Goal: Task Accomplishment & Management: Manage account settings

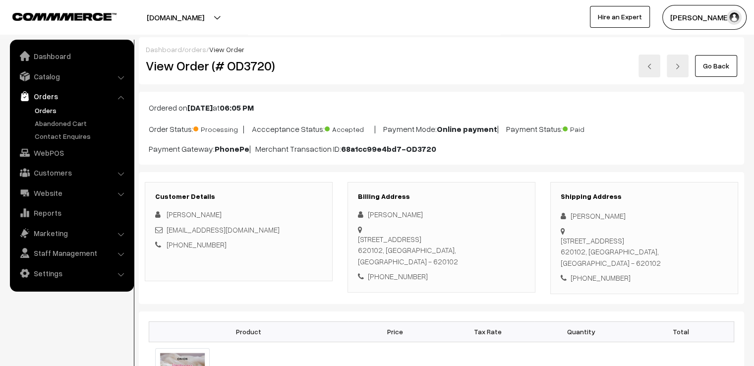
click at [710, 62] on link "Go Back" at bounding box center [716, 66] width 42 height 22
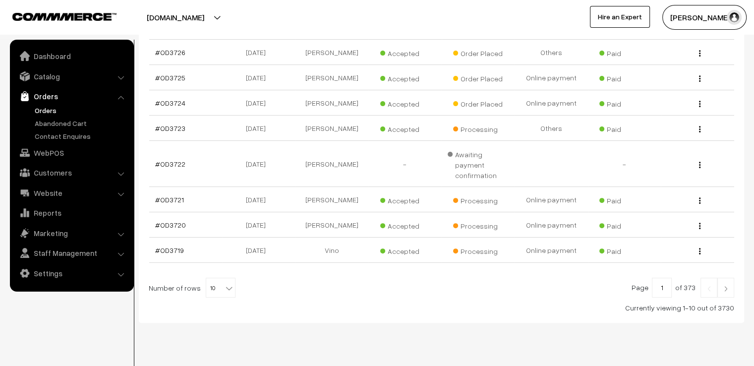
scroll to position [288, 0]
click at [215, 276] on span "10" at bounding box center [220, 286] width 29 height 20
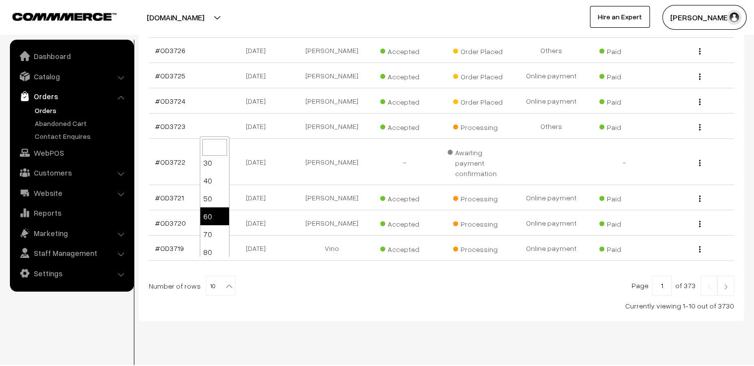
scroll to position [79, 0]
select select "100"
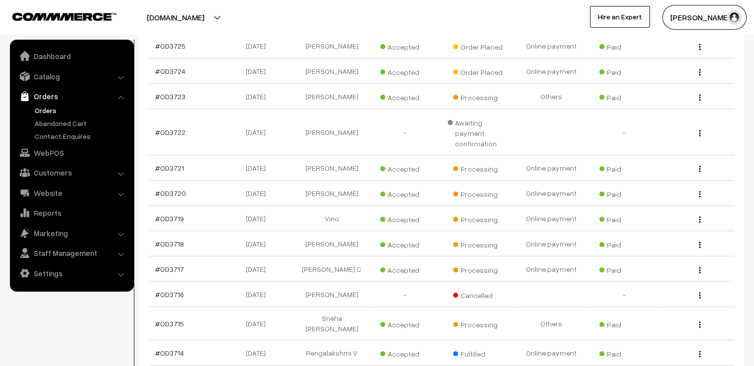
scroll to position [325, 0]
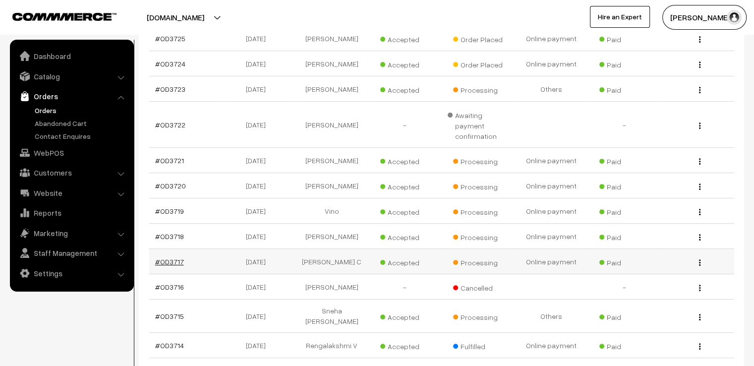
click at [169, 257] on link "#OD3717" at bounding box center [169, 261] width 29 height 8
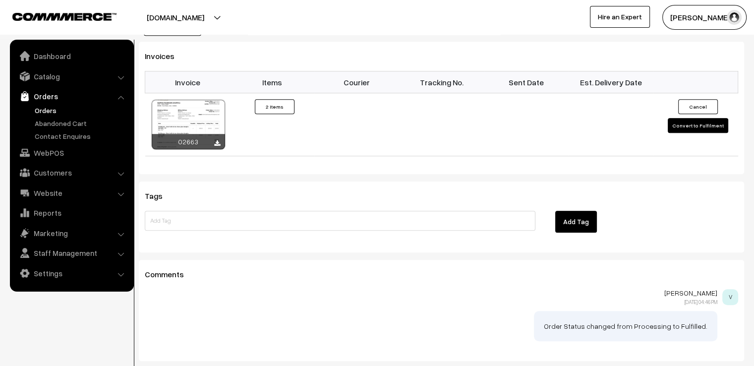
scroll to position [725, 0]
click at [705, 117] on button "Convert to Fulfilment" at bounding box center [698, 124] width 60 height 15
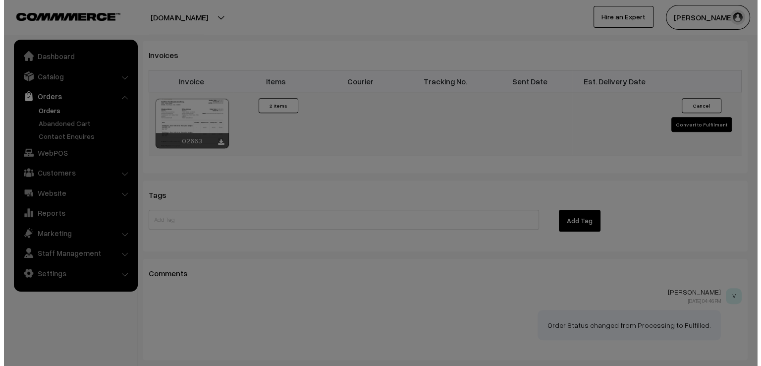
scroll to position [727, 0]
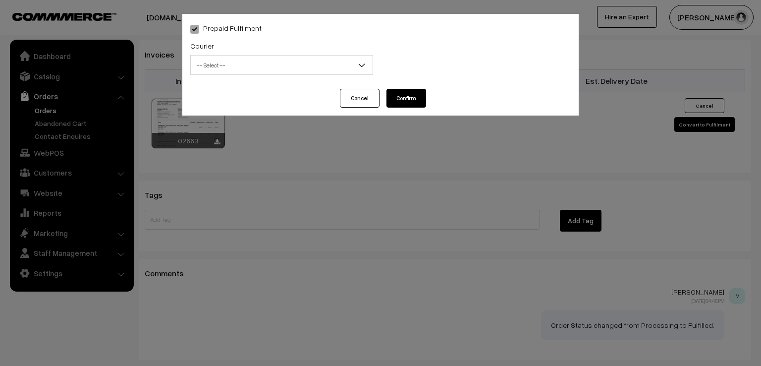
click at [292, 54] on div "Courier -- Select -- DTDC ST Courier India Post Professional Courier Self Pick …" at bounding box center [281, 57] width 183 height 35
click at [288, 71] on span "-- Select --" at bounding box center [282, 65] width 182 height 17
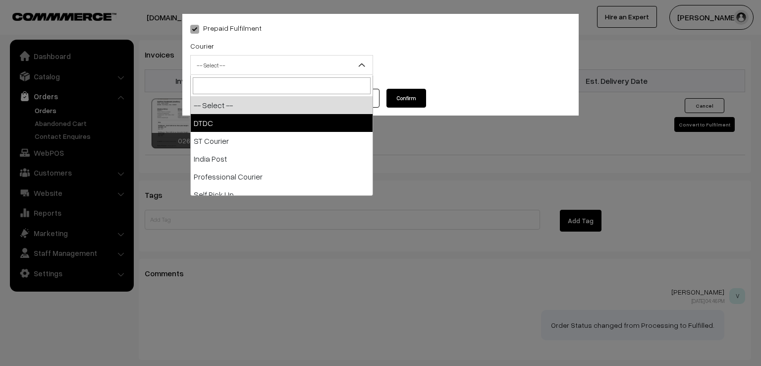
select select "1"
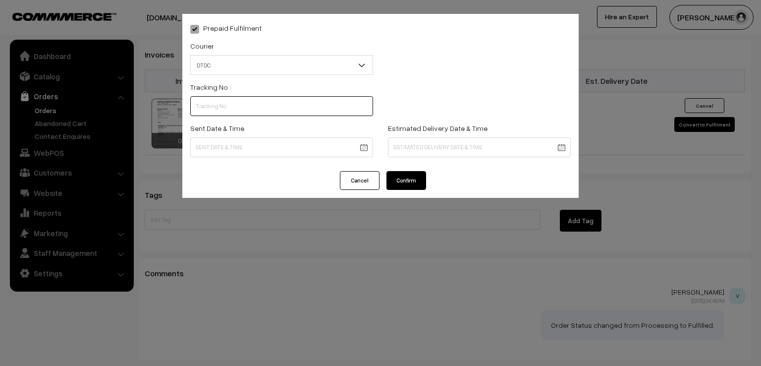
click at [258, 105] on input "text" at bounding box center [281, 106] width 183 height 20
type input "d"
type input "D1005176731"
click at [260, 162] on div "Sent Date & Time" at bounding box center [282, 142] width 198 height 41
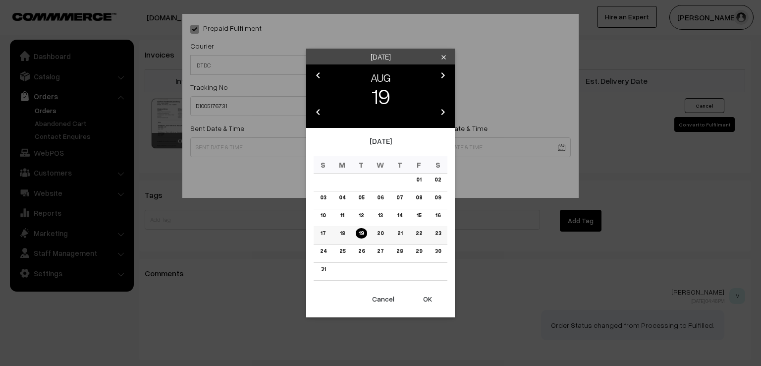
click at [342, 232] on link "18" at bounding box center [342, 233] width 11 height 10
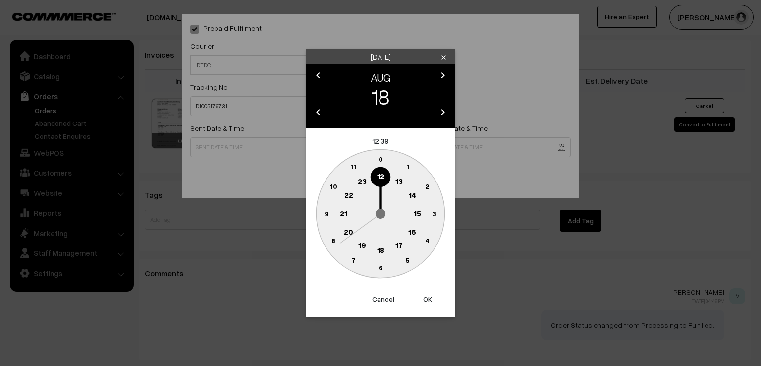
click at [326, 218] on circle at bounding box center [326, 213] width 20 height 20
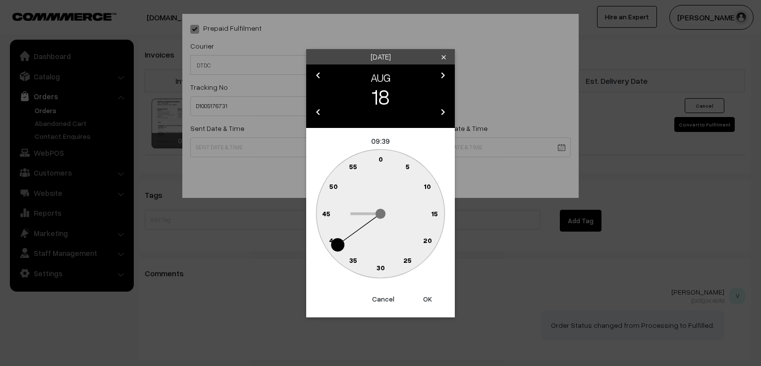
click at [380, 161] on text "0" at bounding box center [381, 159] width 4 height 8
type input "[DATE] 09:00"
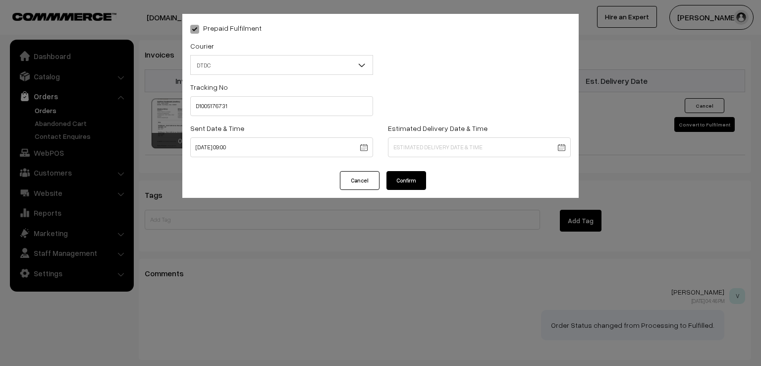
click at [410, 178] on button "Confirm" at bounding box center [407, 180] width 40 height 19
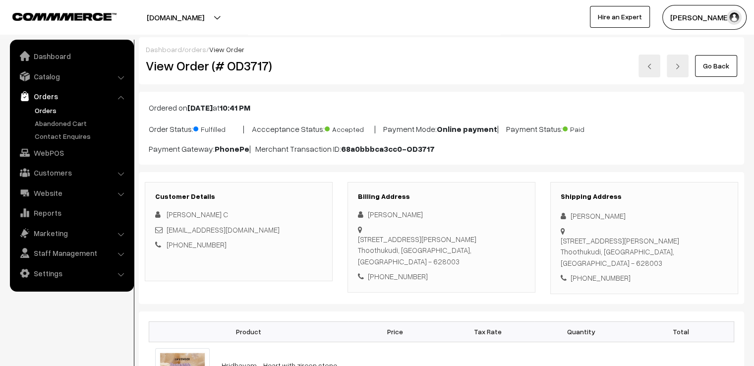
click at [718, 66] on link "Go Back" at bounding box center [716, 66] width 42 height 22
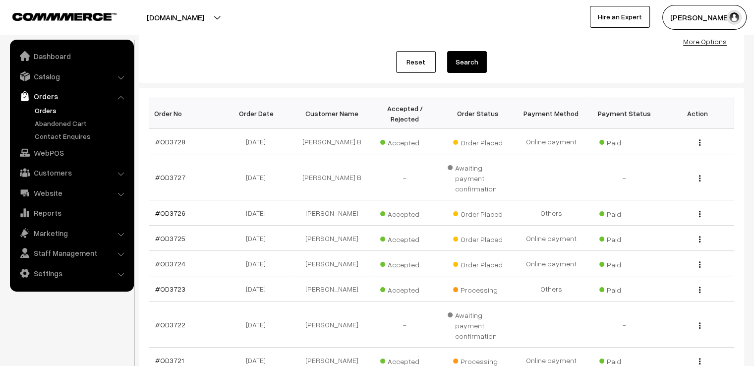
scroll to position [159, 0]
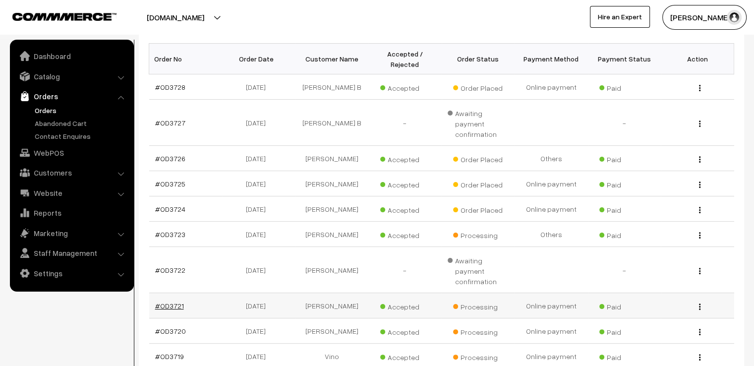
click at [164, 301] on link "#OD3721" at bounding box center [169, 305] width 29 height 8
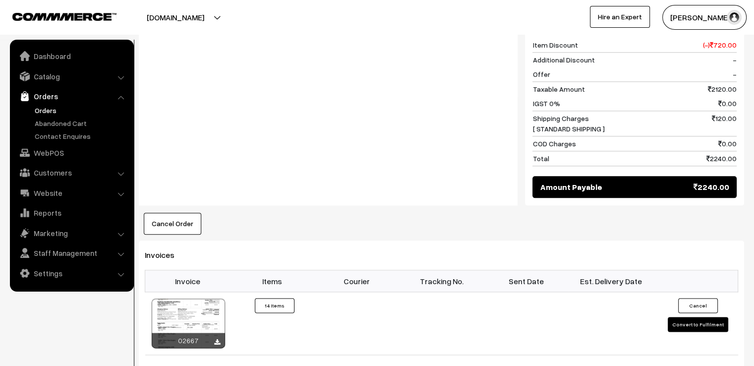
scroll to position [1130, 0]
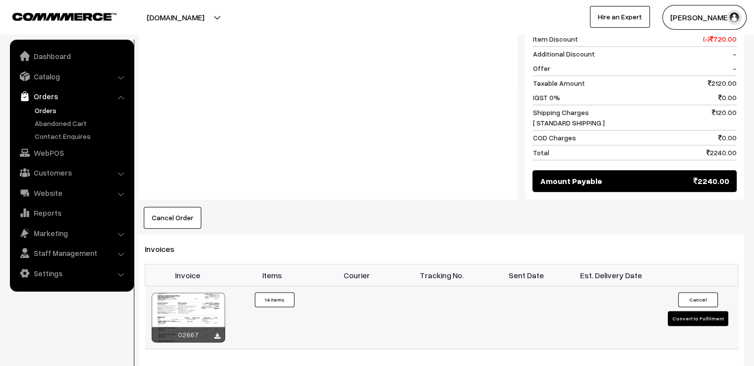
click at [711, 320] on button "Convert to Fulfilment" at bounding box center [698, 318] width 60 height 15
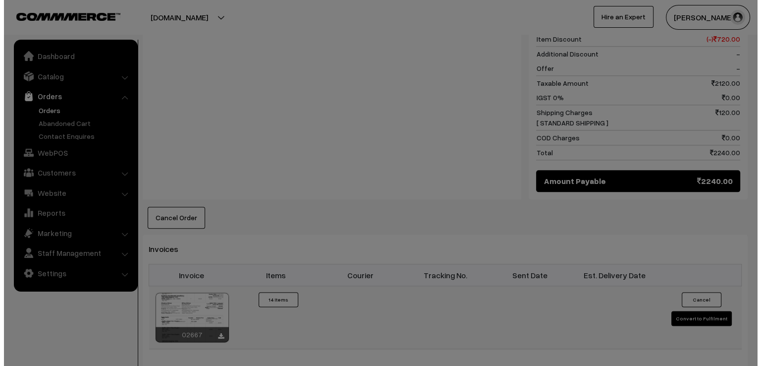
scroll to position [1139, 0]
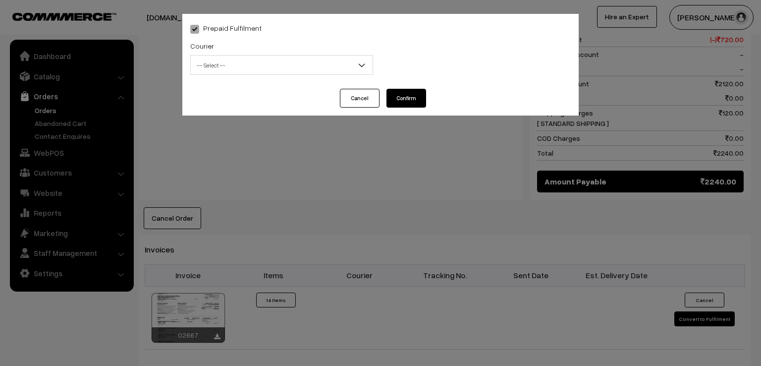
click at [268, 60] on span "-- Select --" at bounding box center [282, 65] width 182 height 17
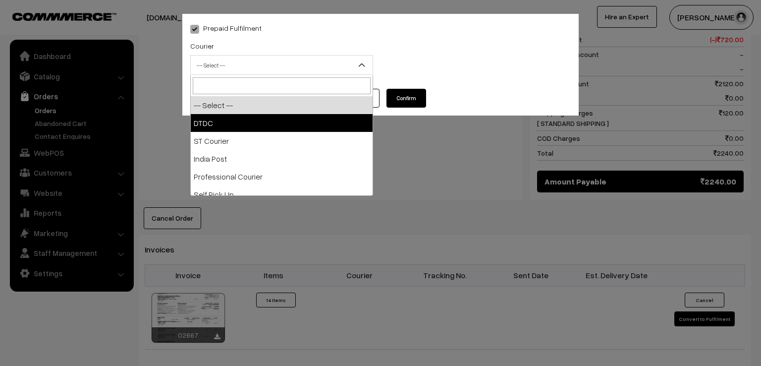
select select "1"
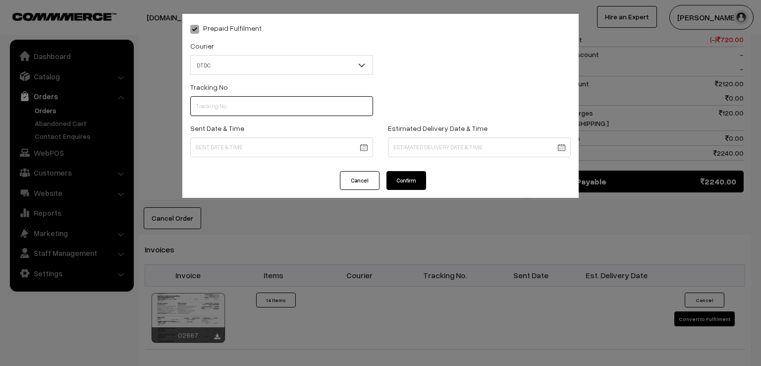
click at [234, 105] on input "text" at bounding box center [281, 106] width 183 height 20
type input "D2002854543"
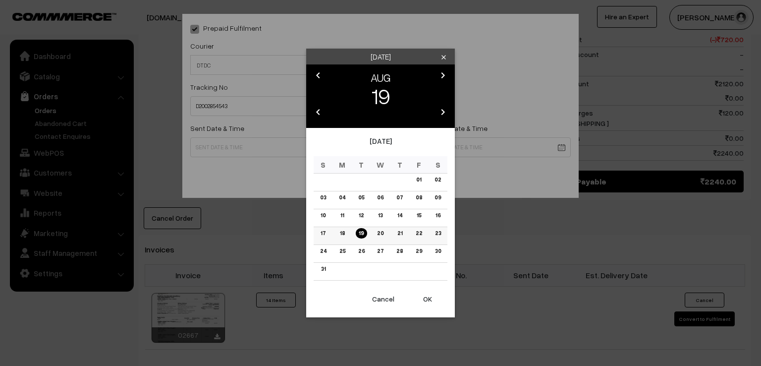
click at [345, 236] on link "18" at bounding box center [342, 233] width 11 height 10
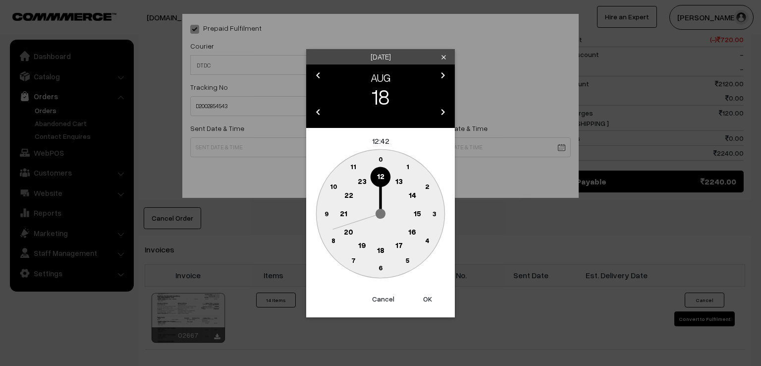
click at [327, 214] on text "9" at bounding box center [327, 213] width 4 height 8
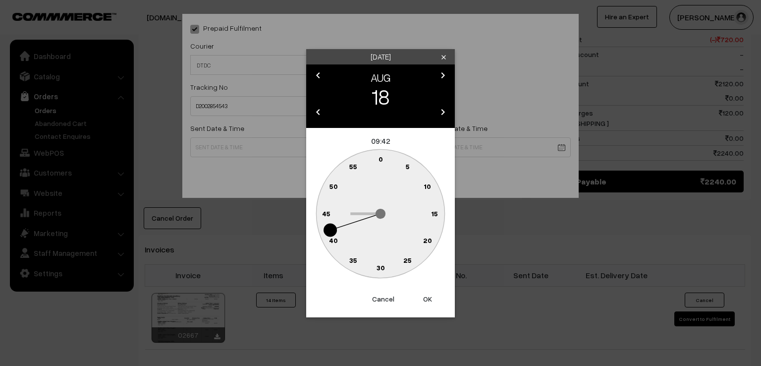
click at [381, 160] on text "0" at bounding box center [381, 159] width 4 height 8
type input "18-08-2025 09:00"
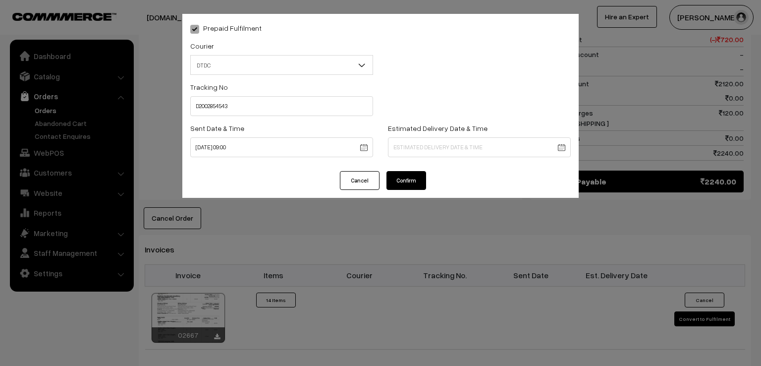
click at [393, 181] on button "Confirm" at bounding box center [407, 180] width 40 height 19
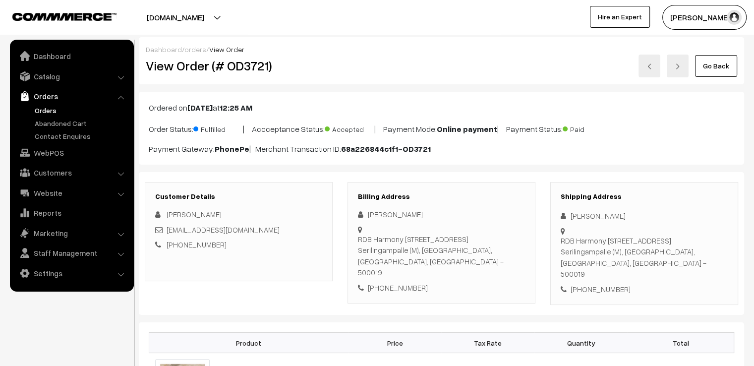
click at [717, 64] on link "Go Back" at bounding box center [716, 66] width 42 height 22
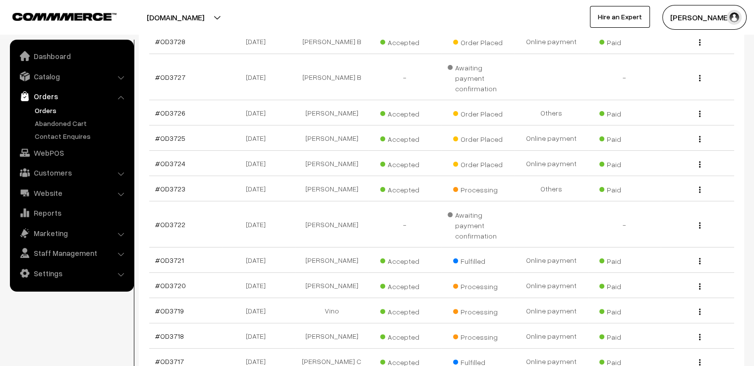
scroll to position [218, 0]
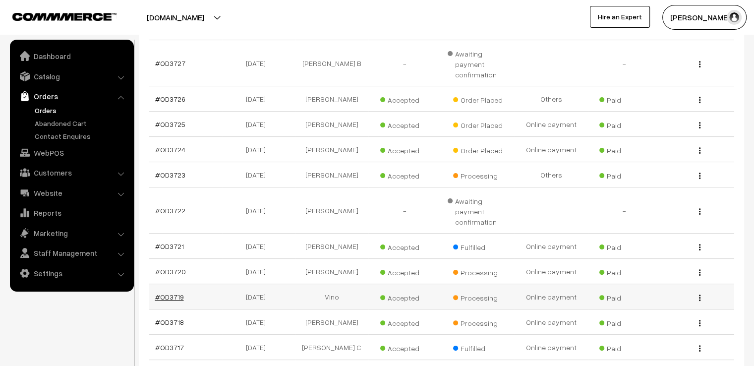
click at [169, 292] on link "#OD3719" at bounding box center [169, 296] width 29 height 8
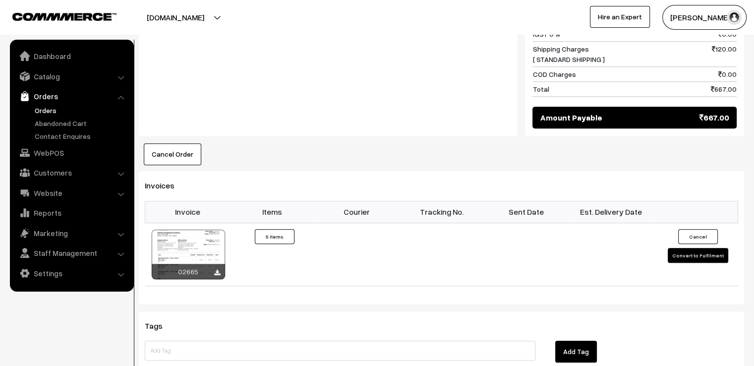
scroll to position [793, 0]
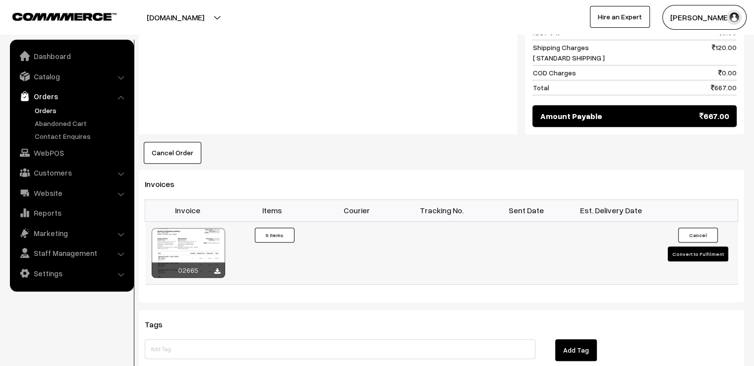
click at [698, 256] on button "Convert to Fulfilment" at bounding box center [698, 253] width 60 height 15
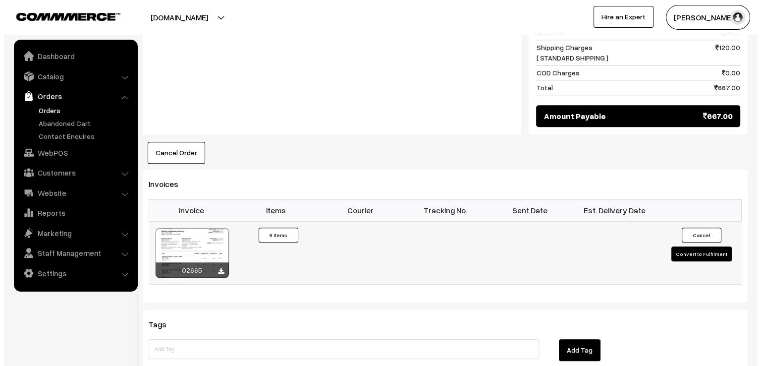
scroll to position [797, 0]
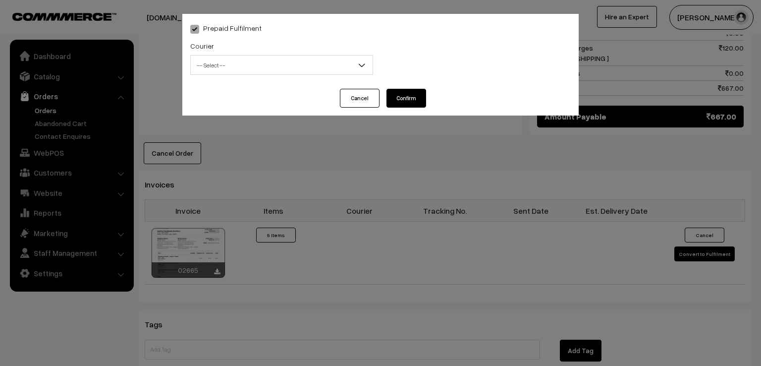
click at [350, 68] on span "-- Select --" at bounding box center [282, 65] width 182 height 17
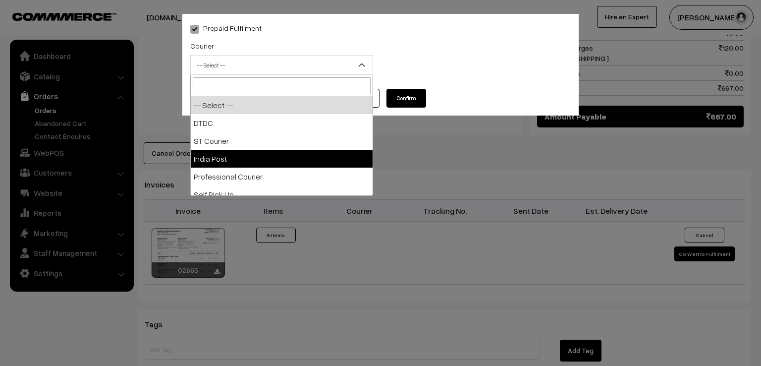
select select "3"
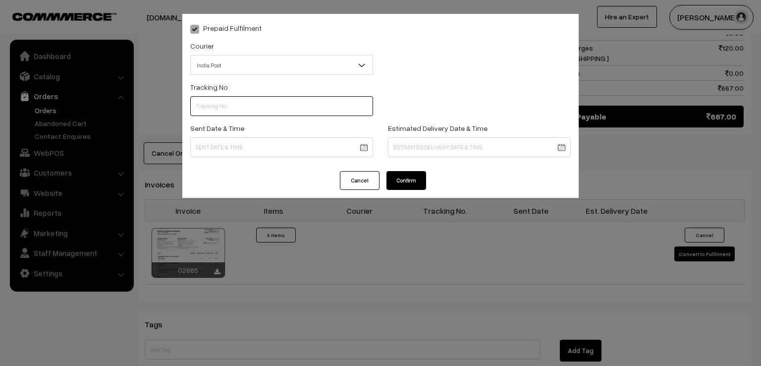
click at [257, 111] on input "text" at bounding box center [281, 106] width 183 height 20
type input "ET531776155IN"
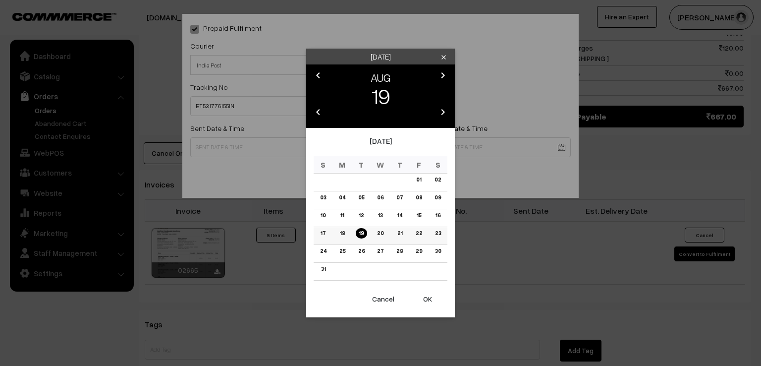
click at [343, 238] on link "18" at bounding box center [342, 233] width 11 height 10
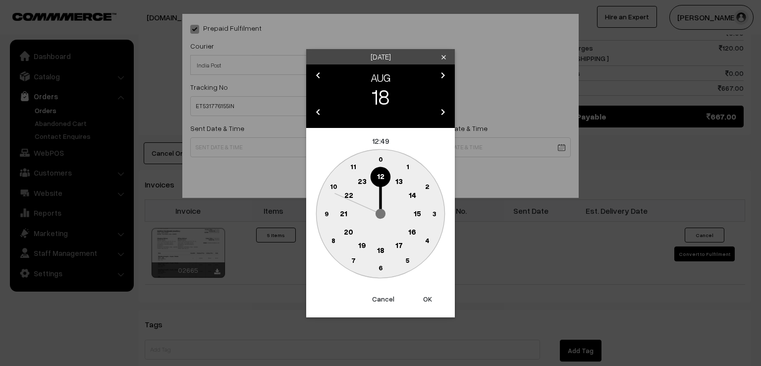
click at [323, 213] on circle at bounding box center [326, 213] width 20 height 20
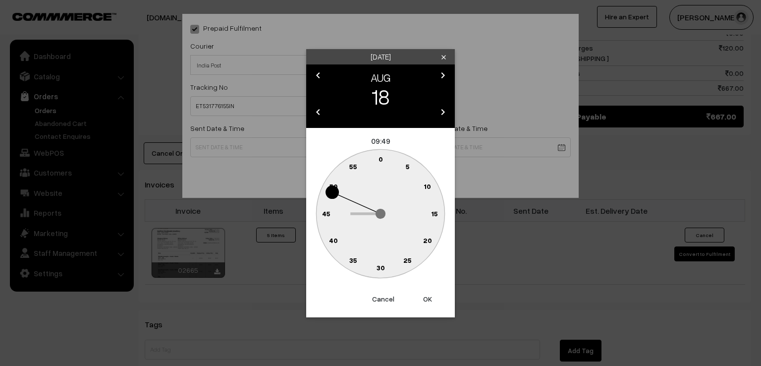
click at [379, 157] on text "0" at bounding box center [381, 159] width 4 height 8
type input "[DATE] 09:00"
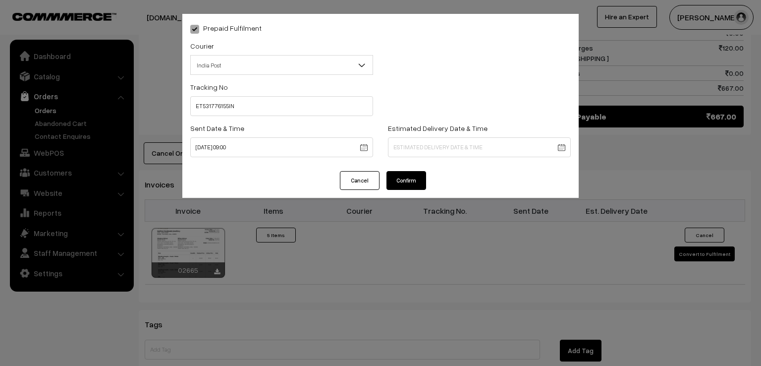
click at [399, 175] on button "Confirm" at bounding box center [407, 180] width 40 height 19
